Goal: Task Accomplishment & Management: Use online tool/utility

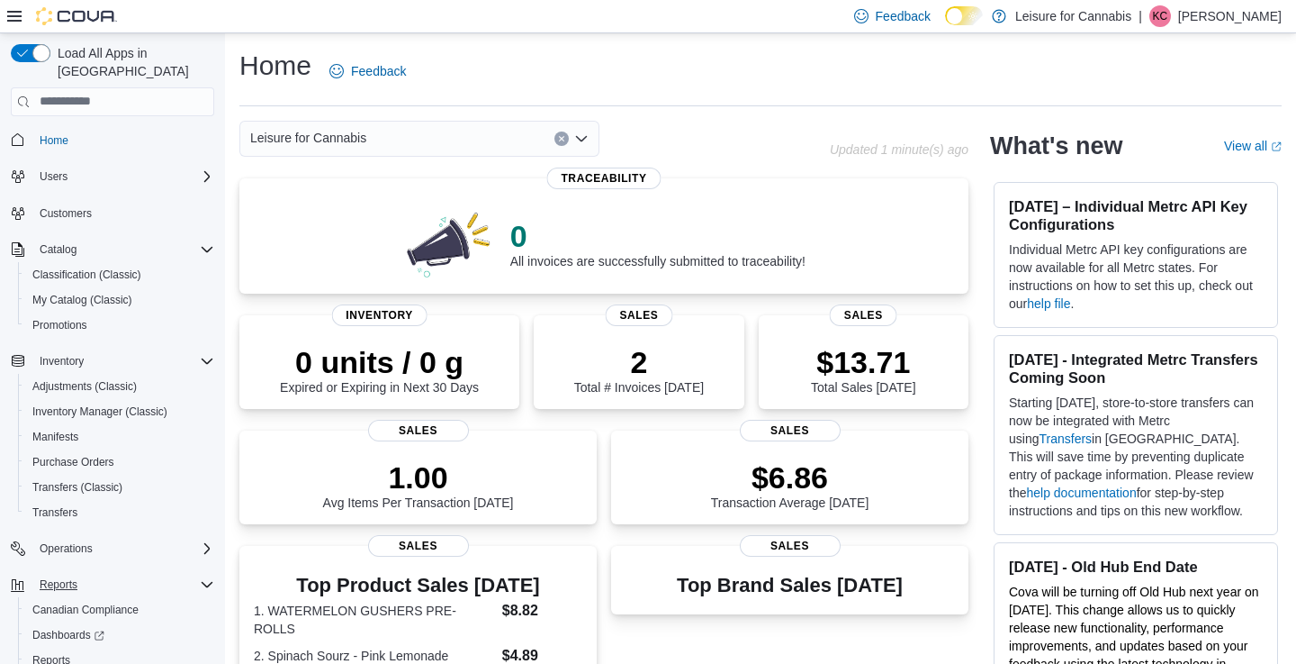
scroll to position [72, 0]
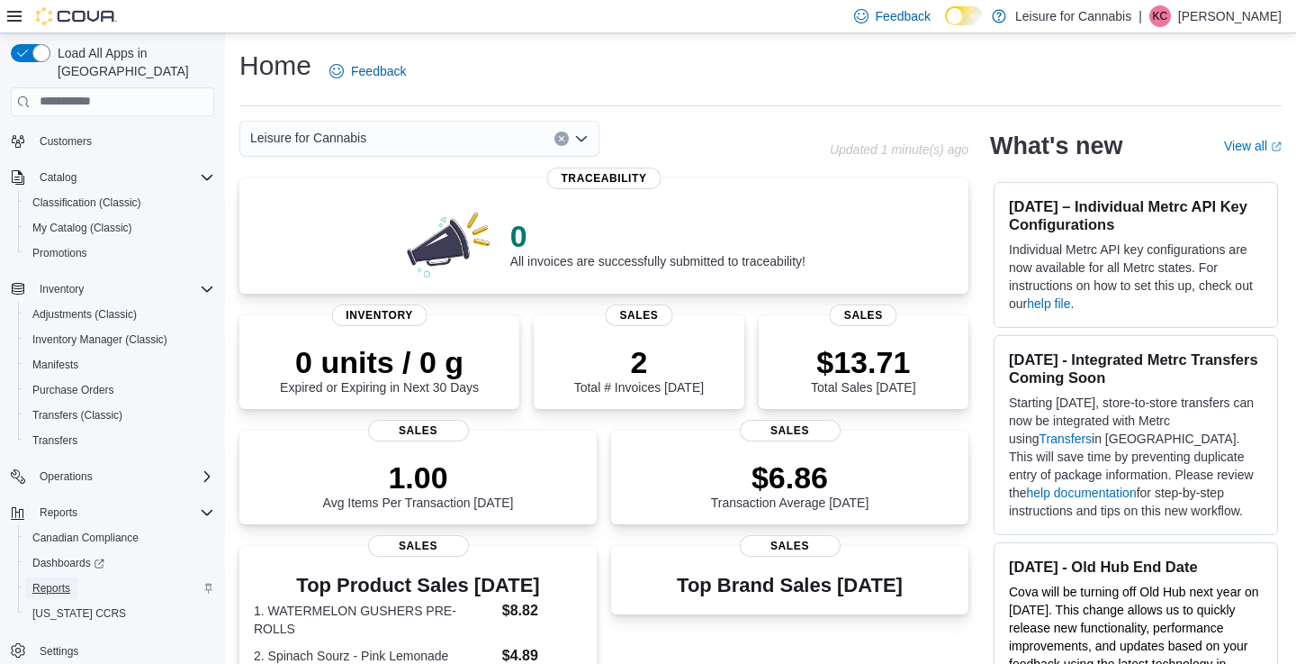
click at [59, 581] on span "Reports" at bounding box center [51, 588] width 38 height 14
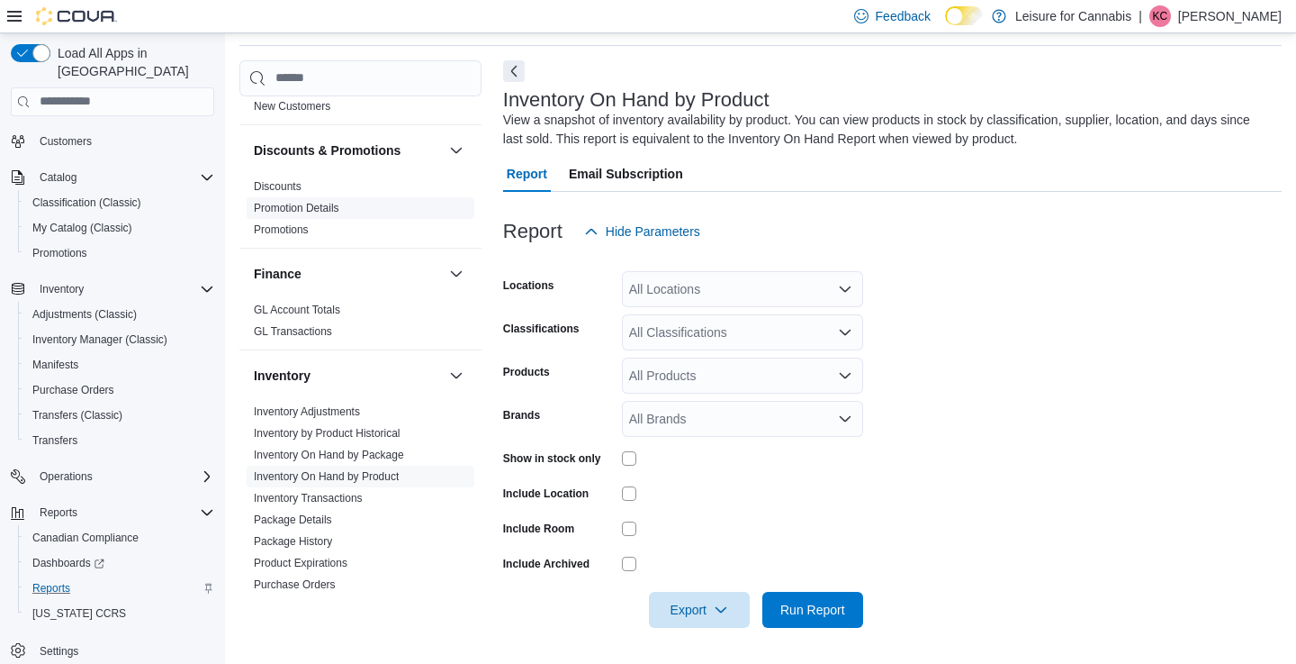
scroll to position [321, 0]
click at [855, 333] on div "All Classifications" at bounding box center [742, 332] width 241 height 36
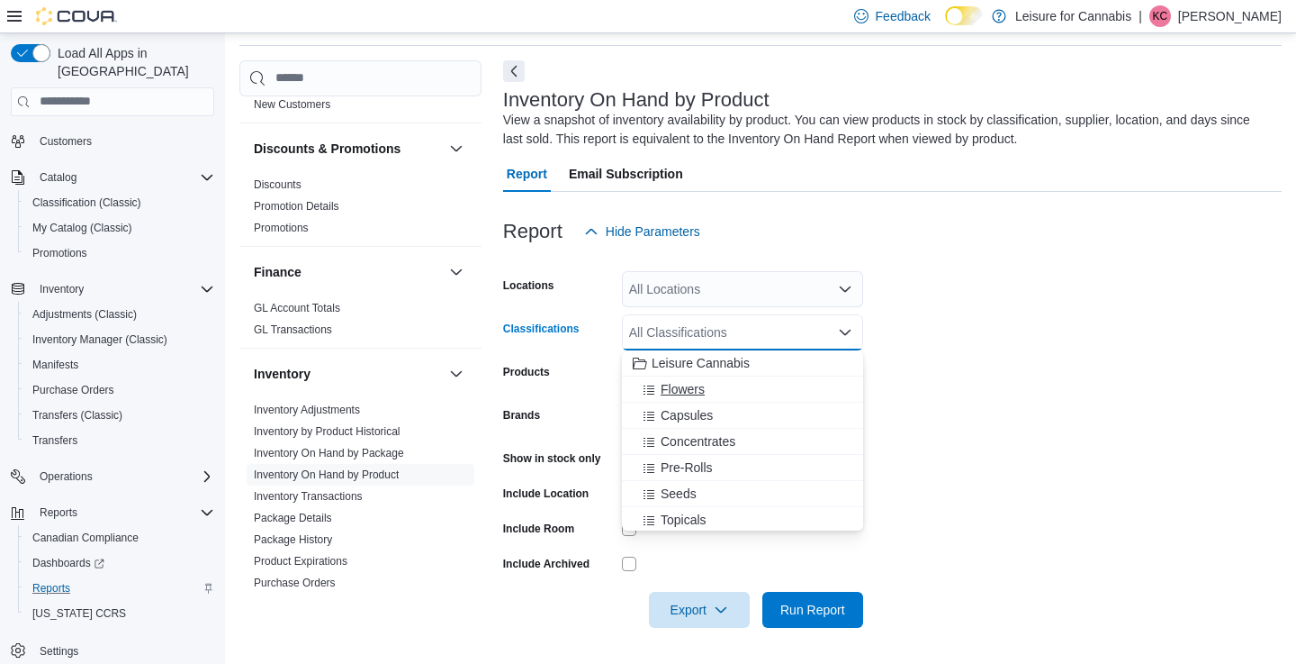
click at [789, 380] on div "Flowers" at bounding box center [743, 389] width 220 height 18
click at [781, 389] on div "Capsules" at bounding box center [725, 389] width 185 height 18
click at [781, 391] on div "Concentrates" at bounding box center [725, 389] width 185 height 18
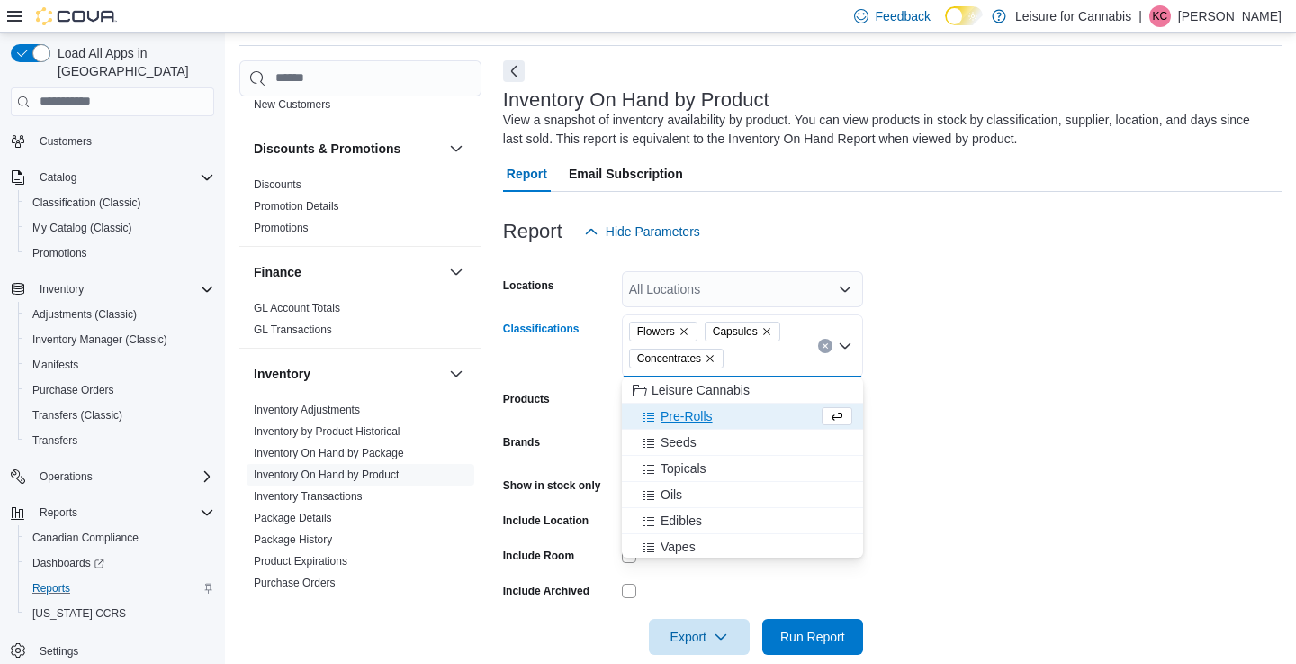
click at [774, 409] on div "Pre-Rolls" at bounding box center [725, 416] width 185 height 18
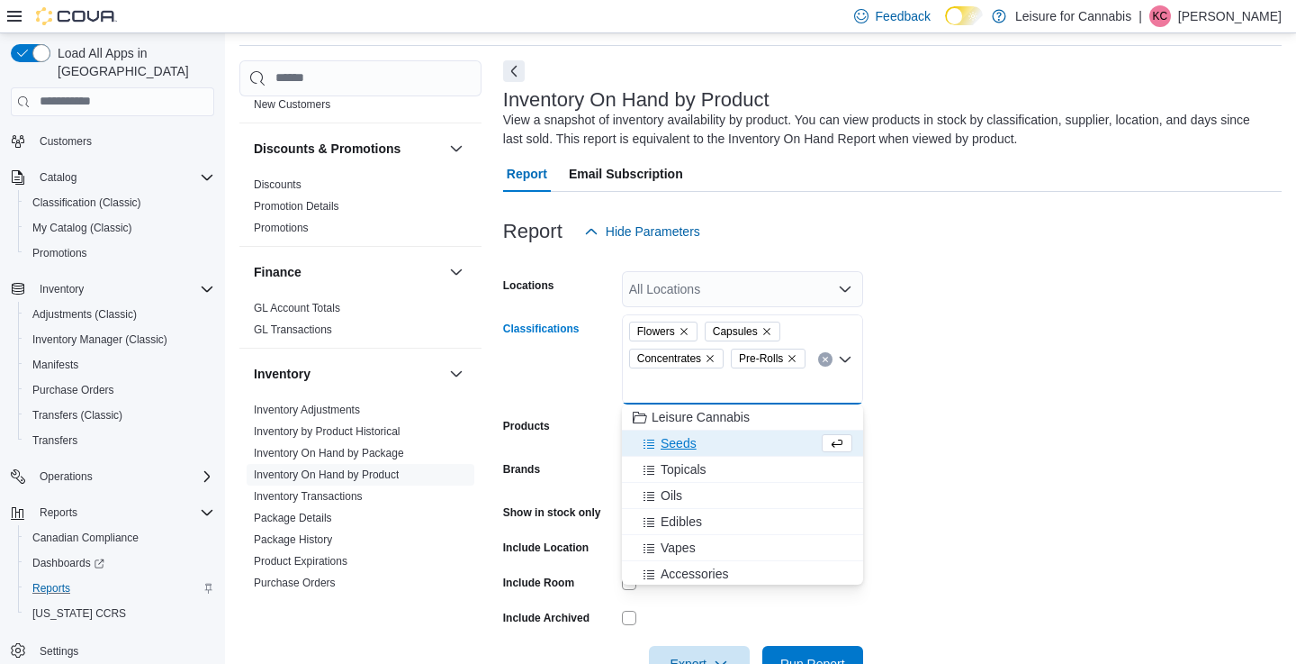
click at [768, 443] on div "Seeds" at bounding box center [725, 443] width 185 height 18
click at [768, 443] on div "Topicals" at bounding box center [725, 443] width 185 height 18
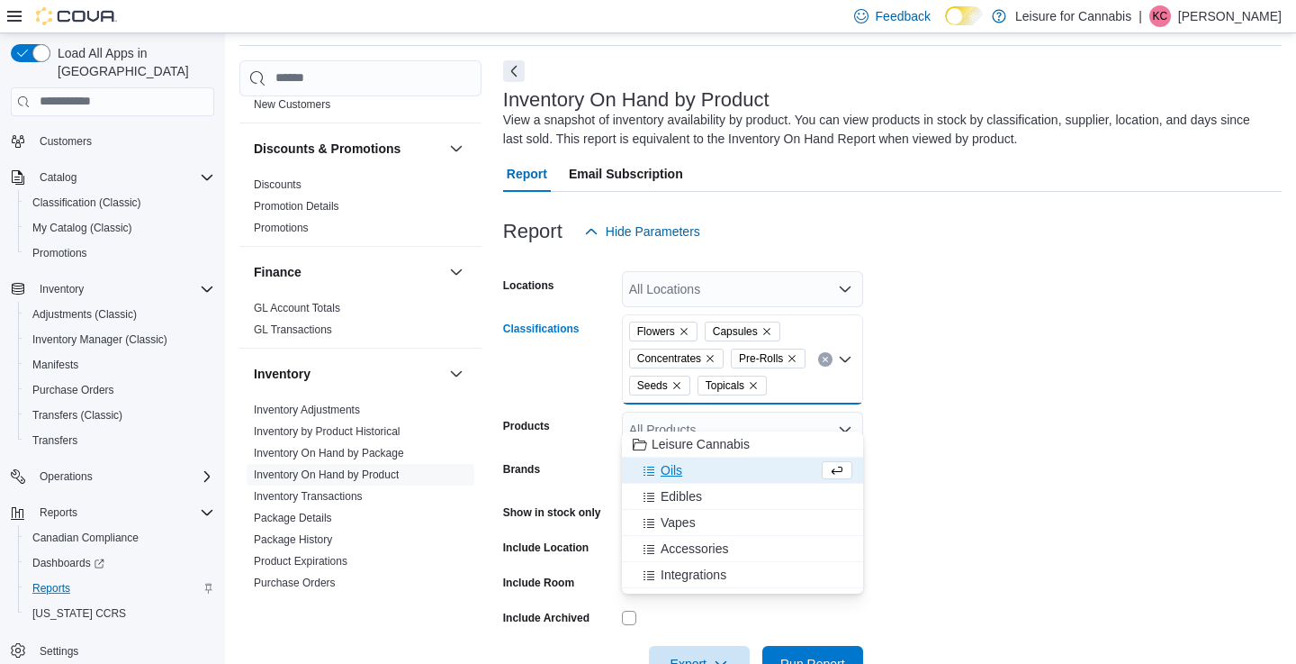
click at [762, 463] on div "Oils" at bounding box center [725, 470] width 185 height 18
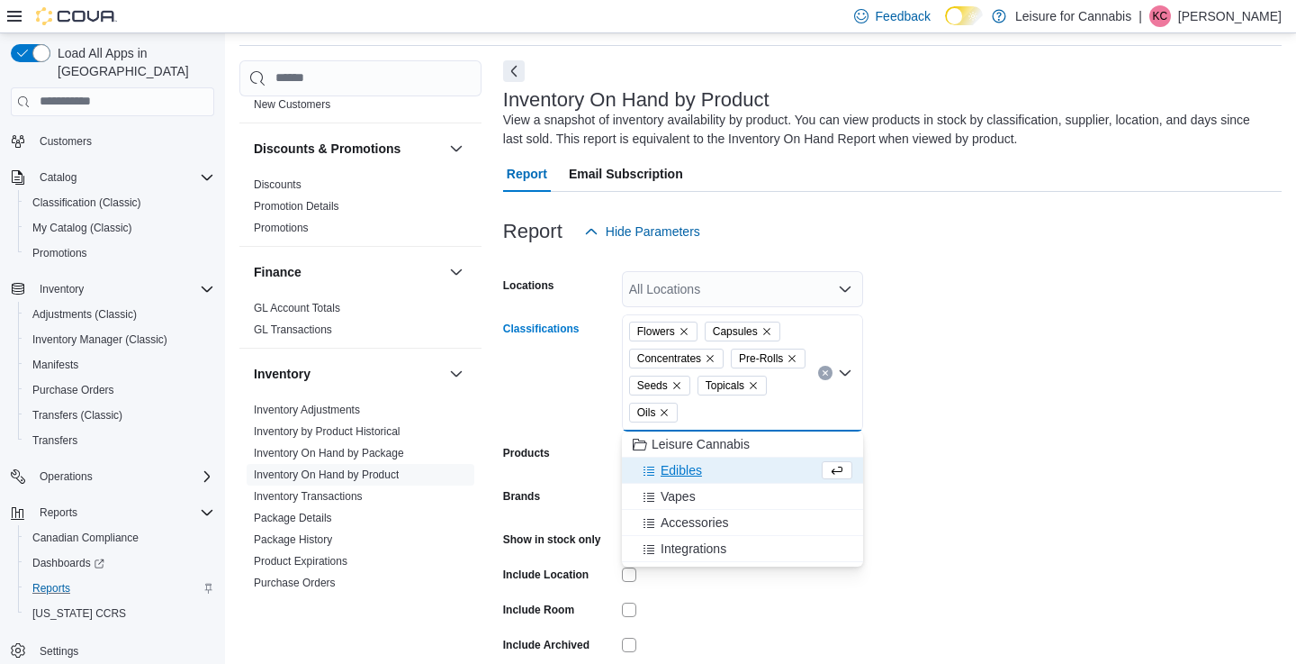
click at [760, 472] on div "Edibles" at bounding box center [725, 470] width 185 height 18
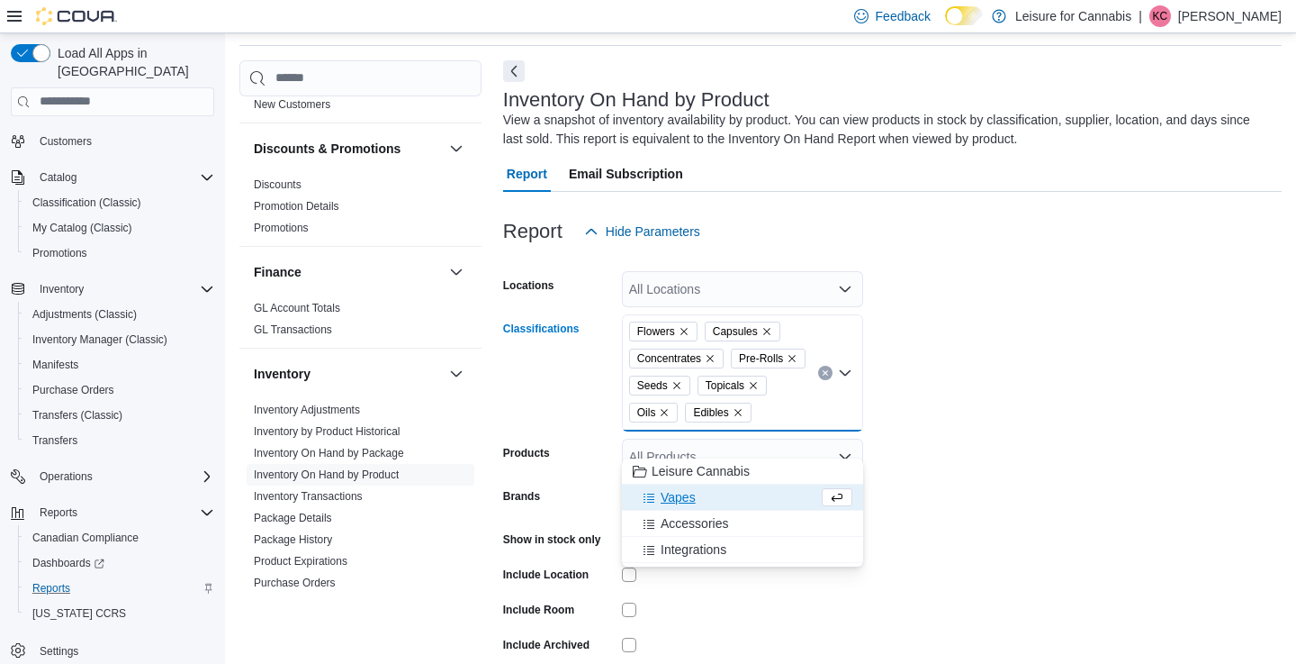
click at [757, 488] on div "Vapes" at bounding box center [725, 497] width 185 height 18
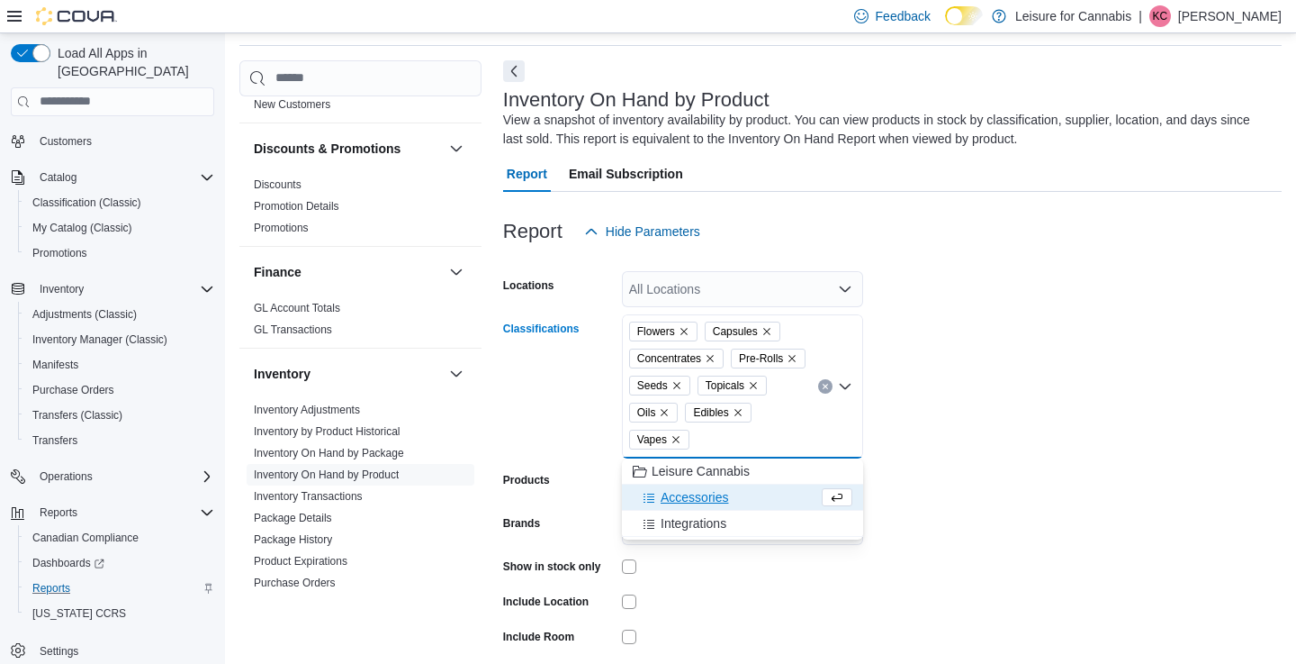
click at [682, 386] on icon "Remove Seeds from selection in this group" at bounding box center [677, 385] width 11 height 11
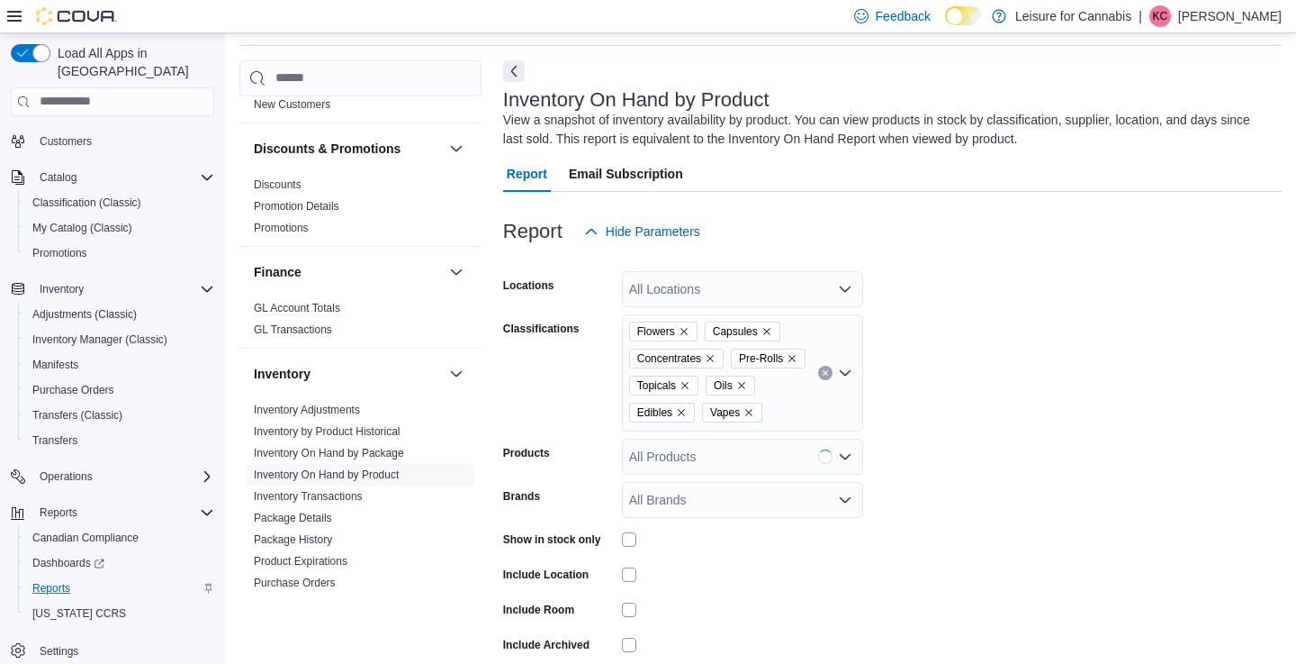
click at [933, 389] on form "Locations All Locations Classifications Flowers Capsules Concentrates Pre-Rolls…" at bounding box center [892, 478] width 779 height 459
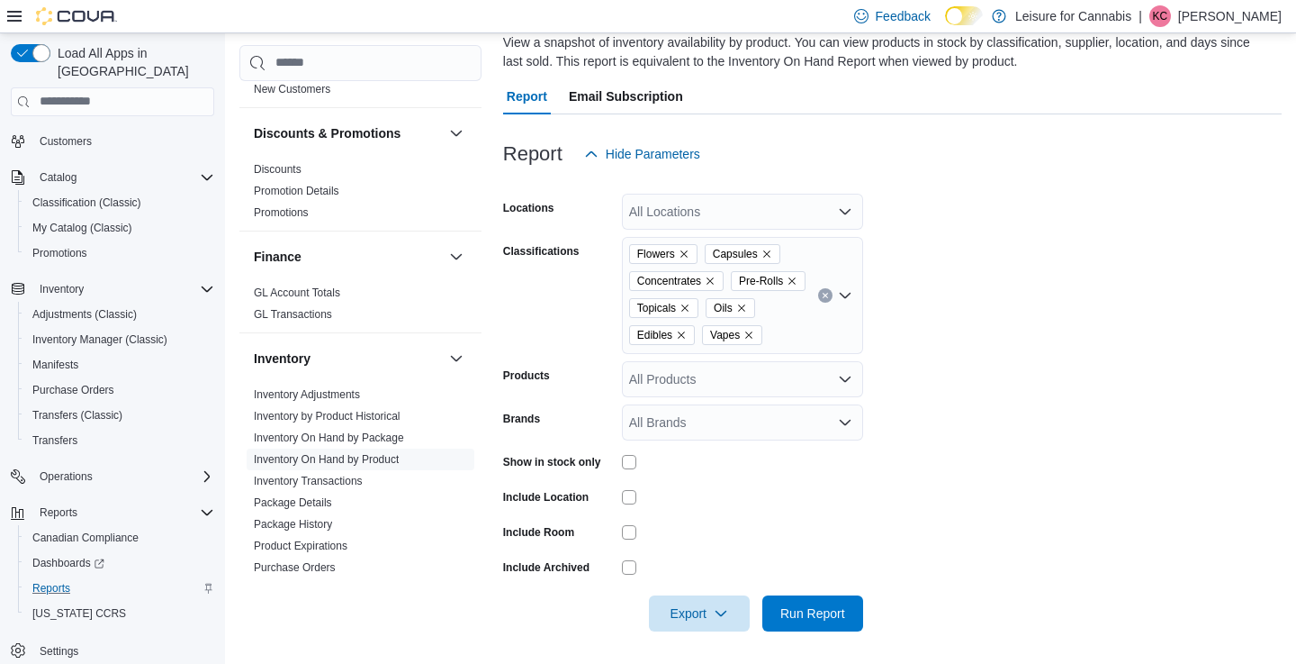
scroll to position [168, 0]
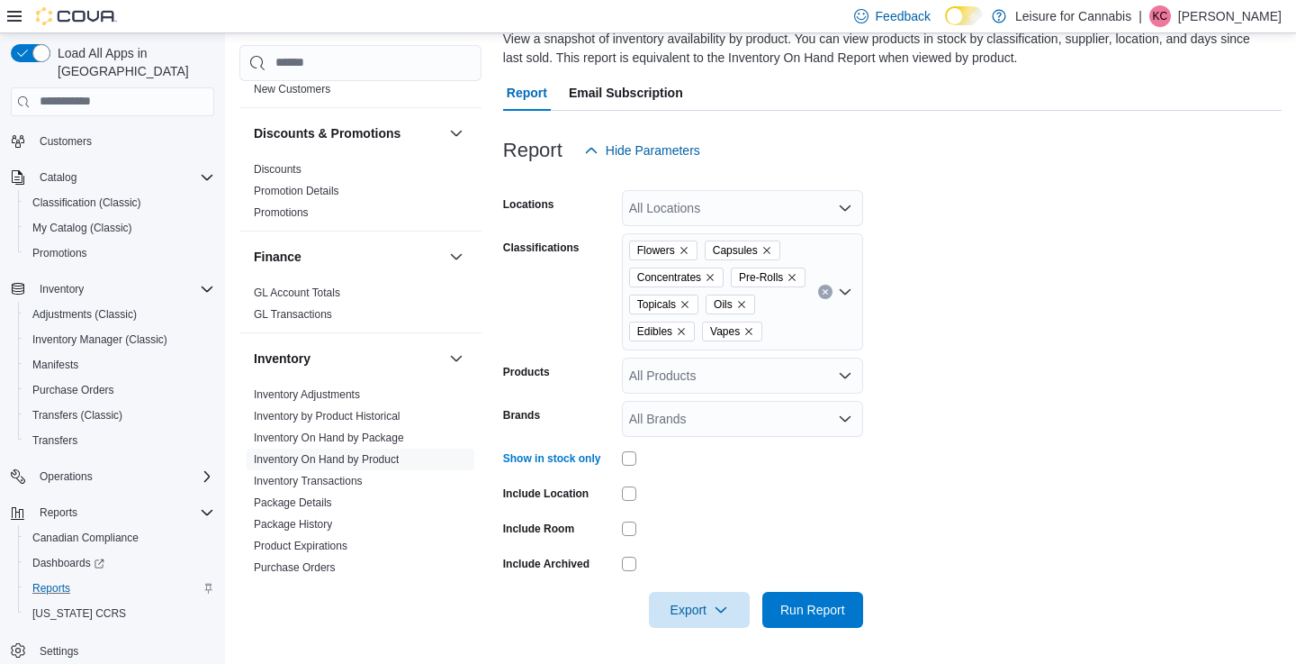
click at [845, 418] on icon "Open list of options" at bounding box center [845, 418] width 14 height 14
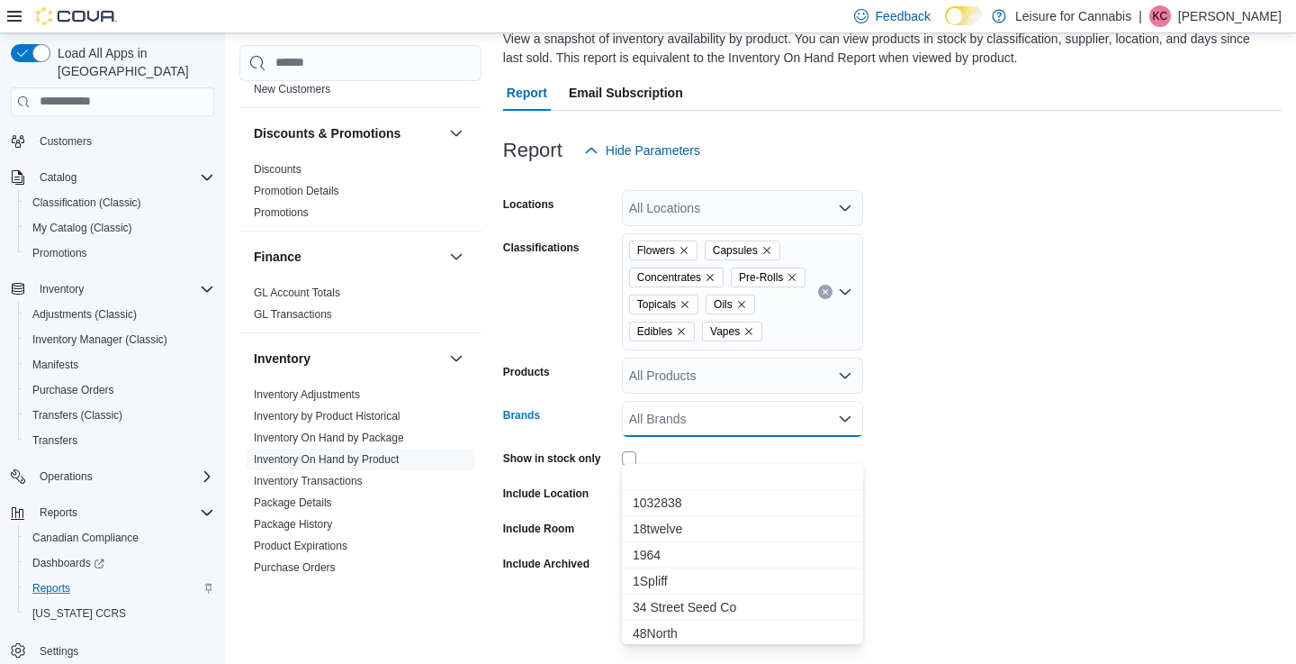
click at [845, 418] on icon "Close list of options" at bounding box center [845, 418] width 14 height 14
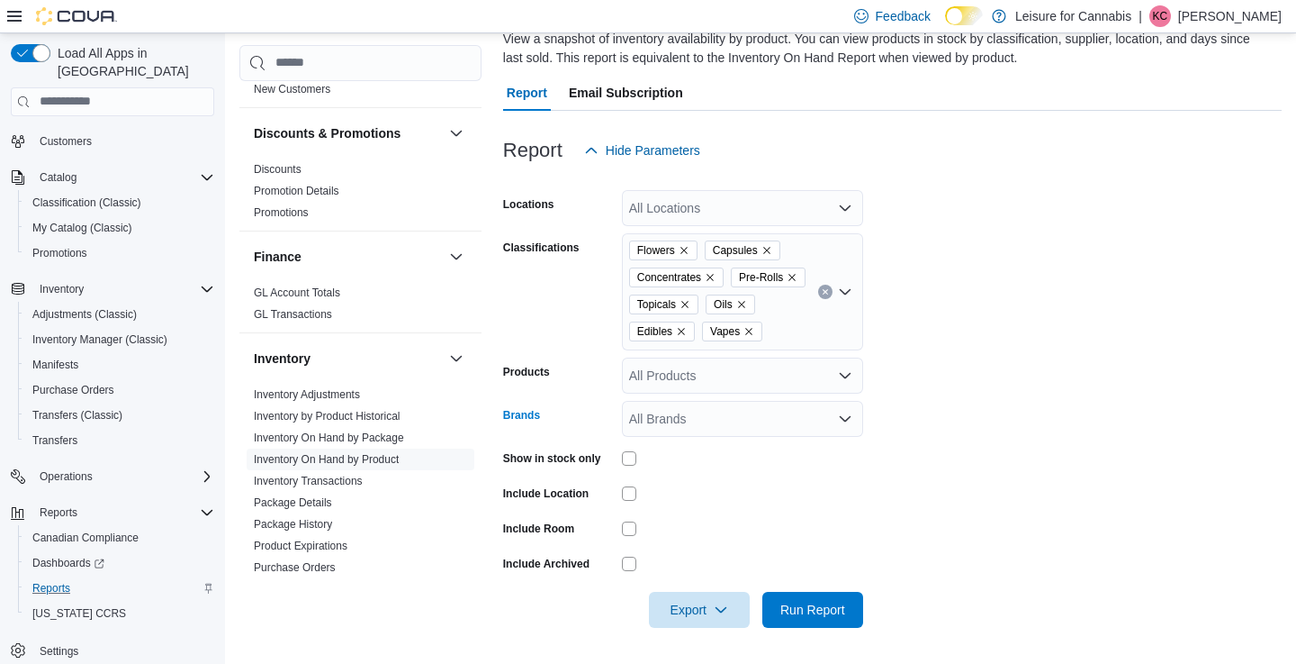
click at [845, 418] on icon "Open list of options" at bounding box center [845, 418] width 14 height 14
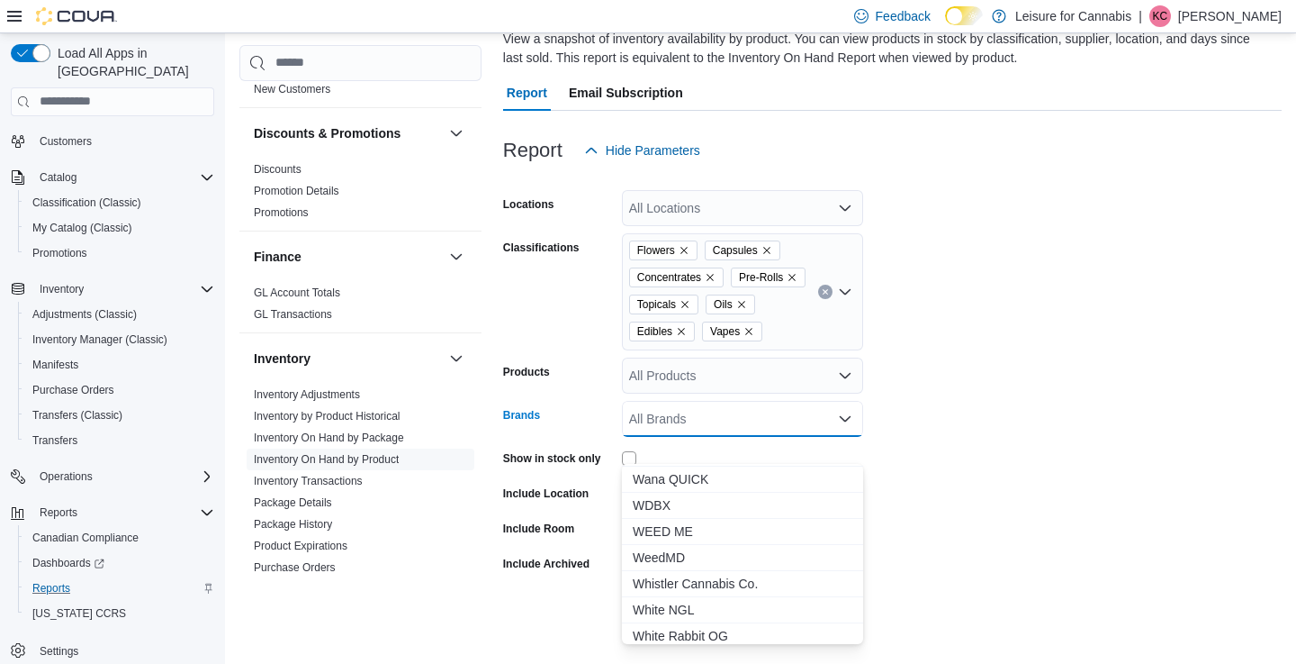
scroll to position [7464, 0]
click at [1038, 378] on form "Locations All Locations Classifications Flowers Capsules Concentrates Pre-Rolls…" at bounding box center [892, 397] width 779 height 459
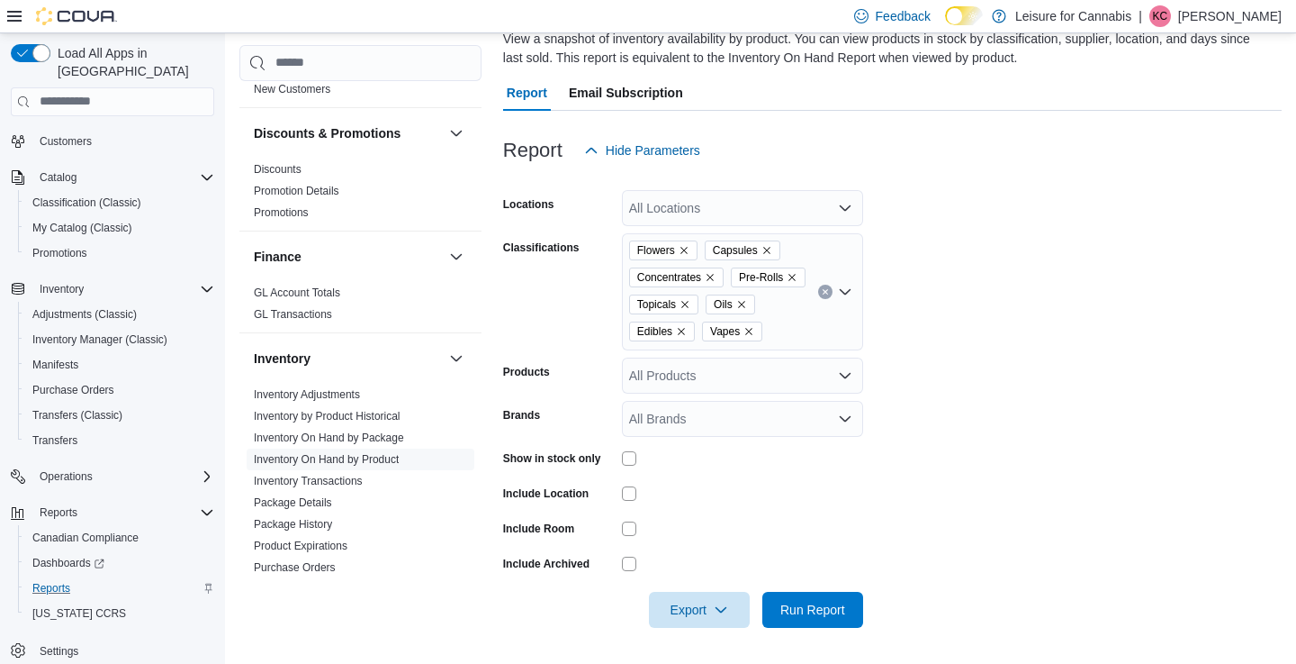
click at [815, 375] on div "All Products" at bounding box center [742, 375] width 241 height 36
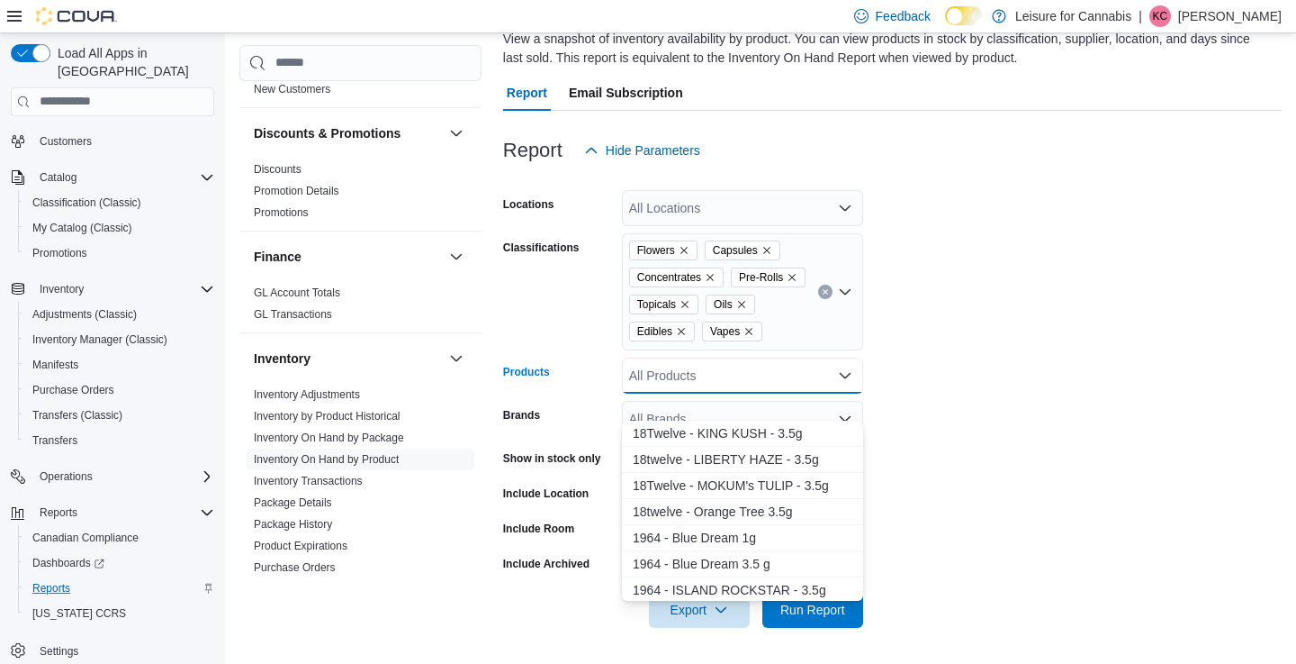
click at [860, 373] on div "All Products" at bounding box center [742, 375] width 241 height 36
click at [838, 375] on icon "Close list of options" at bounding box center [845, 375] width 14 height 14
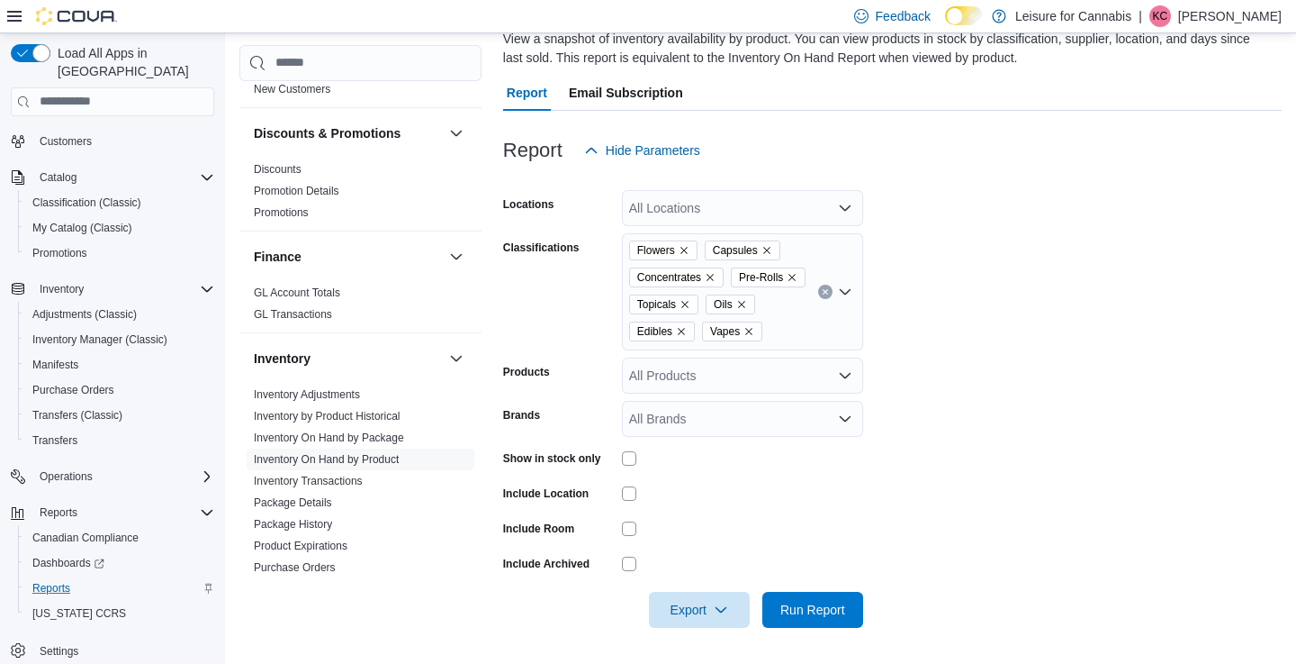
click at [976, 359] on form "Locations All Locations Classifications Flowers Capsules Concentrates Pre-Rolls…" at bounding box center [892, 397] width 779 height 459
click at [711, 614] on span "Export" at bounding box center [699, 609] width 79 height 36
click at [719, 519] on span "Export to Excel" at bounding box center [700, 526] width 81 height 14
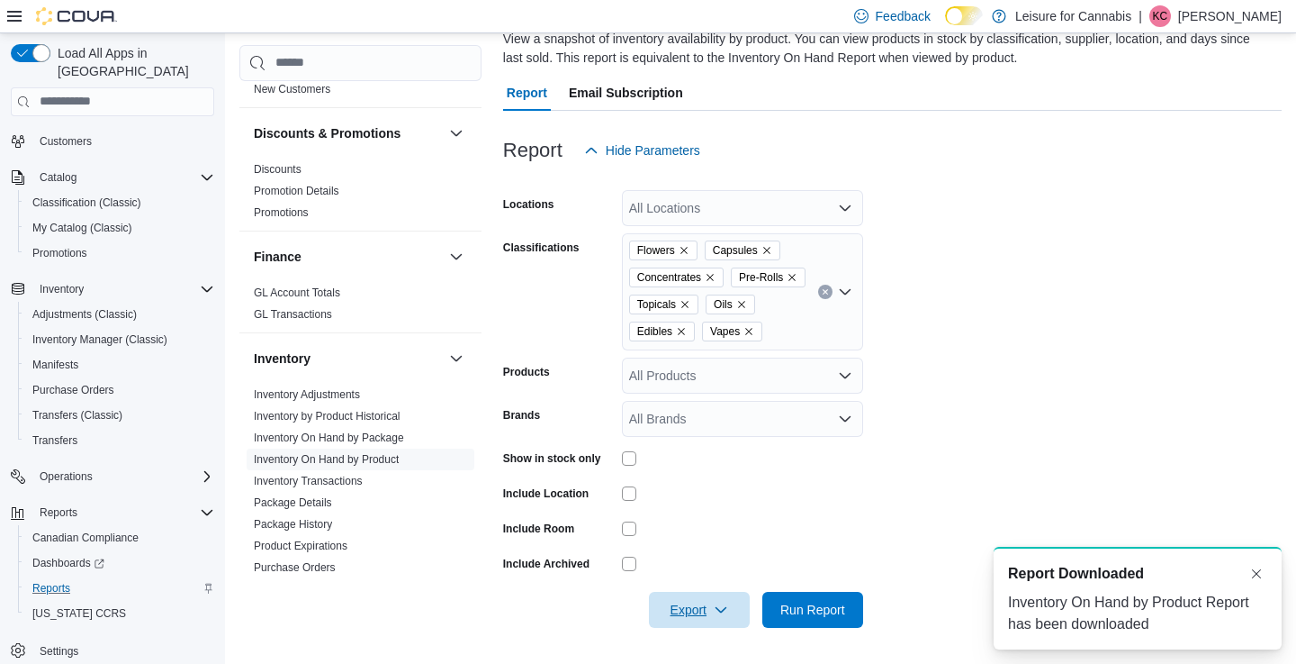
scroll to position [0, 0]
